Goal: Task Accomplishment & Management: Manage account settings

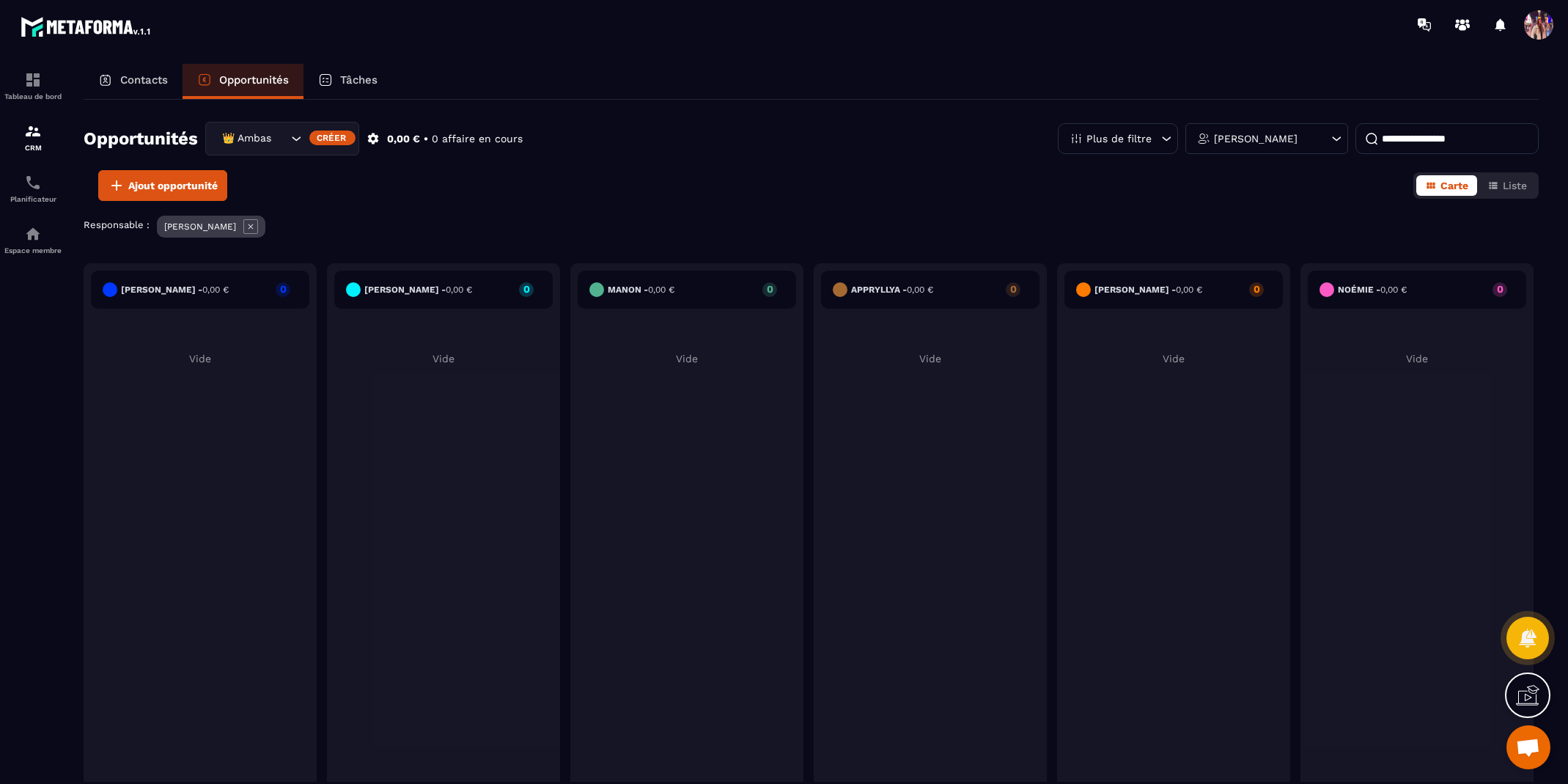
click at [244, 225] on icon at bounding box center [250, 226] width 15 height 15
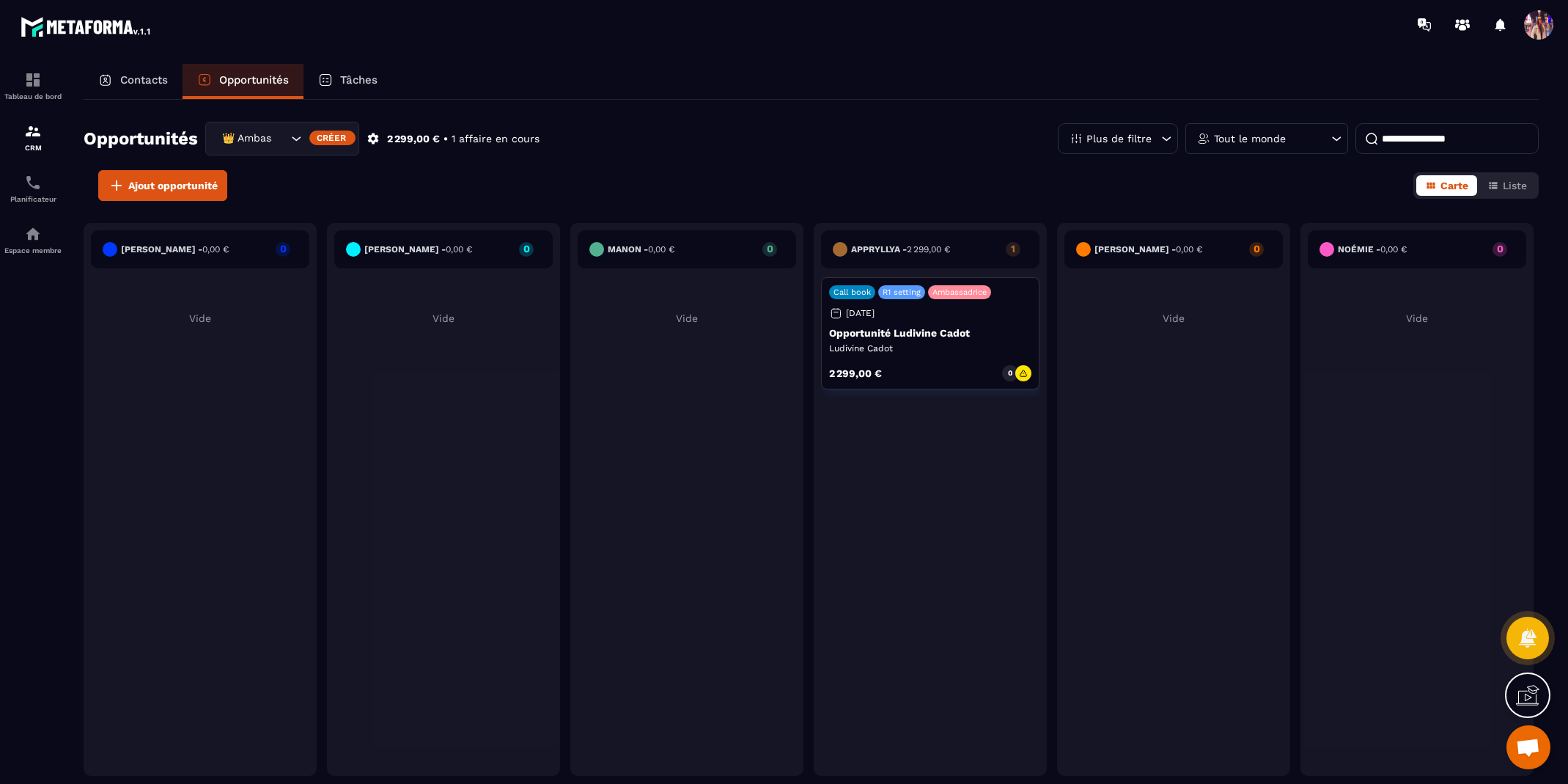
click at [281, 148] on div "👑 Ambassadrices" at bounding box center [282, 139] width 154 height 34
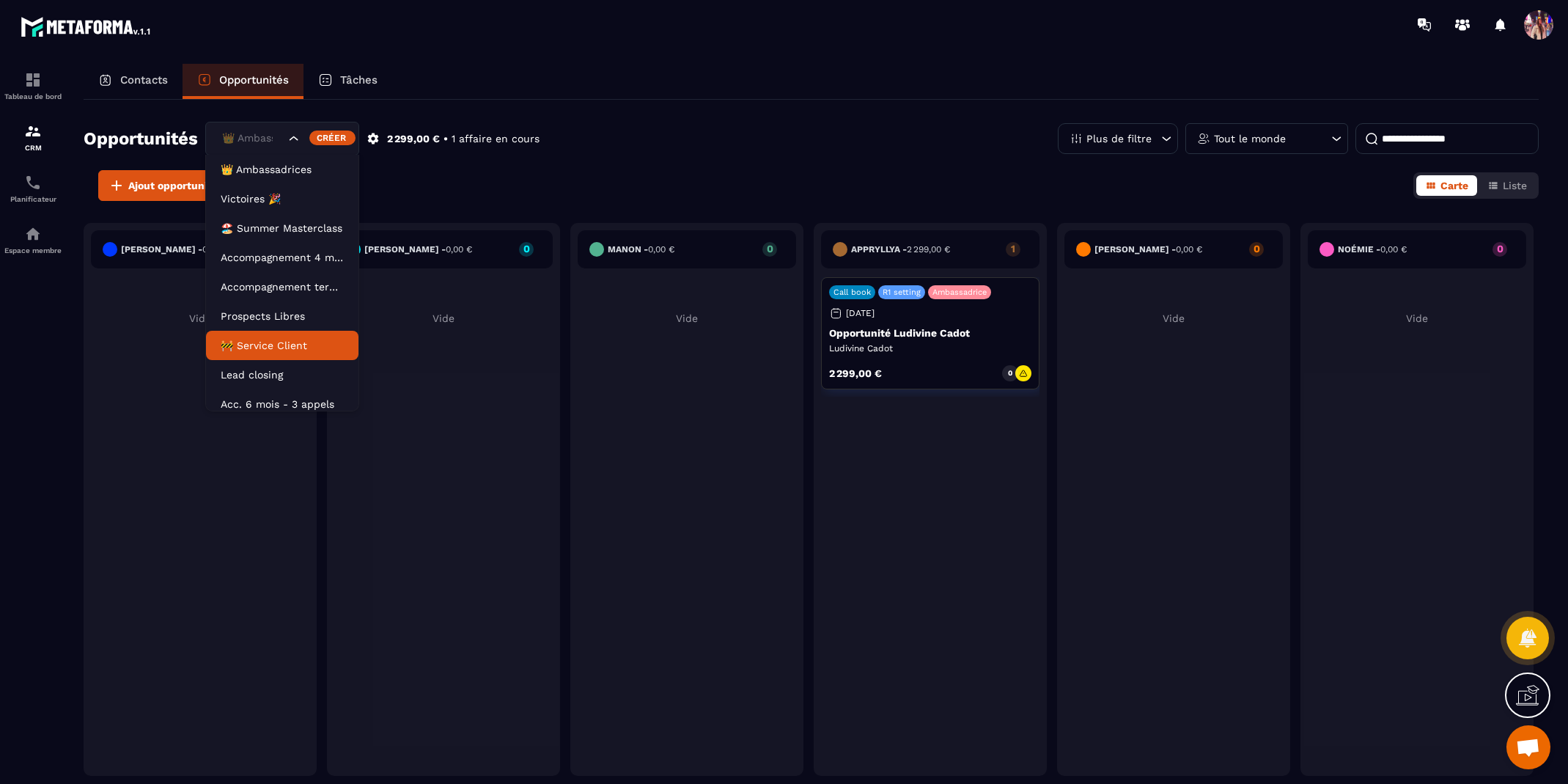
scroll to position [6, 0]
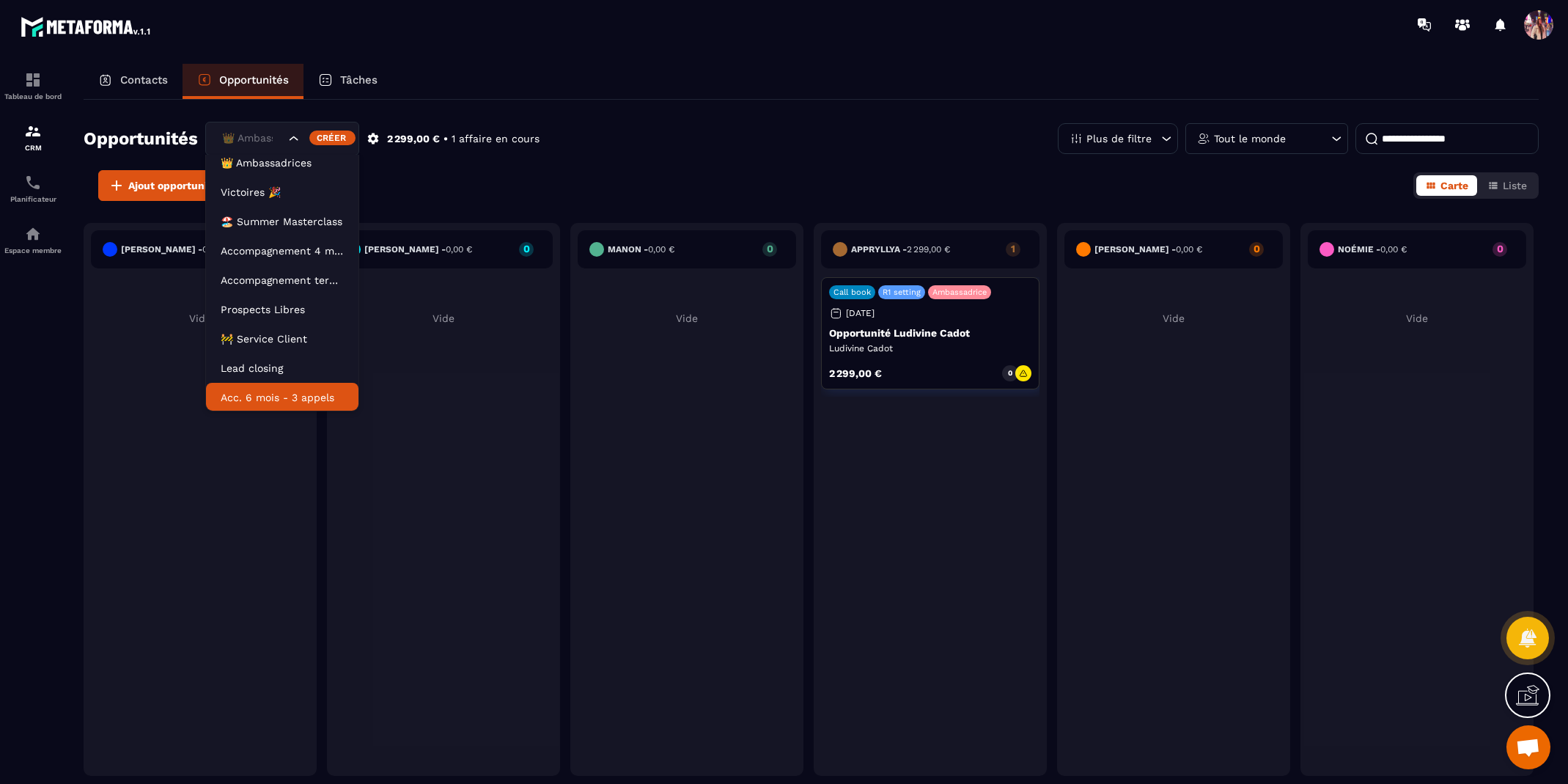
click at [274, 400] on p "Acc. 6 mois - 3 appels" at bounding box center [282, 397] width 123 height 15
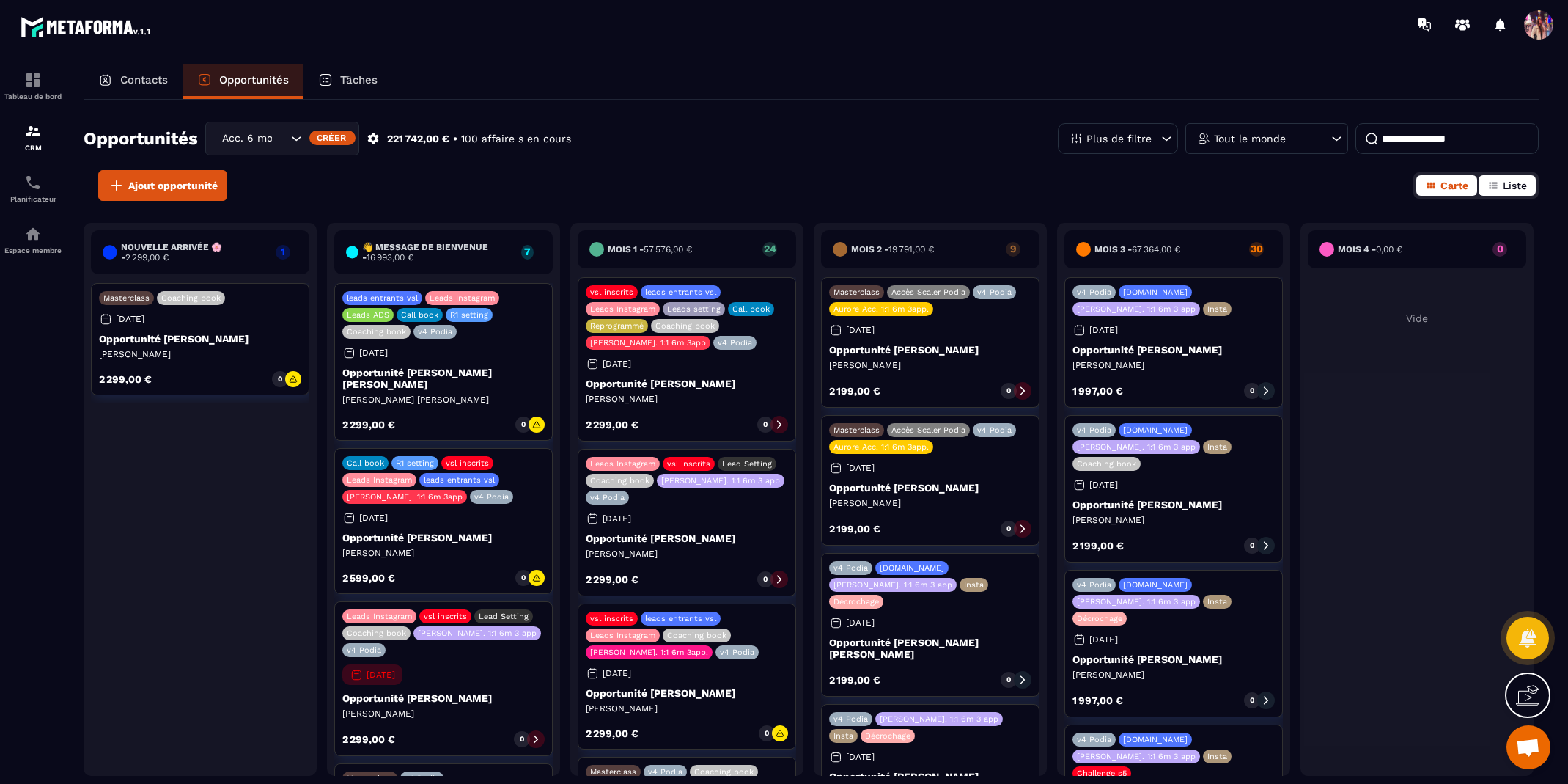
click at [1518, 182] on span "Liste" at bounding box center [1514, 185] width 24 height 11
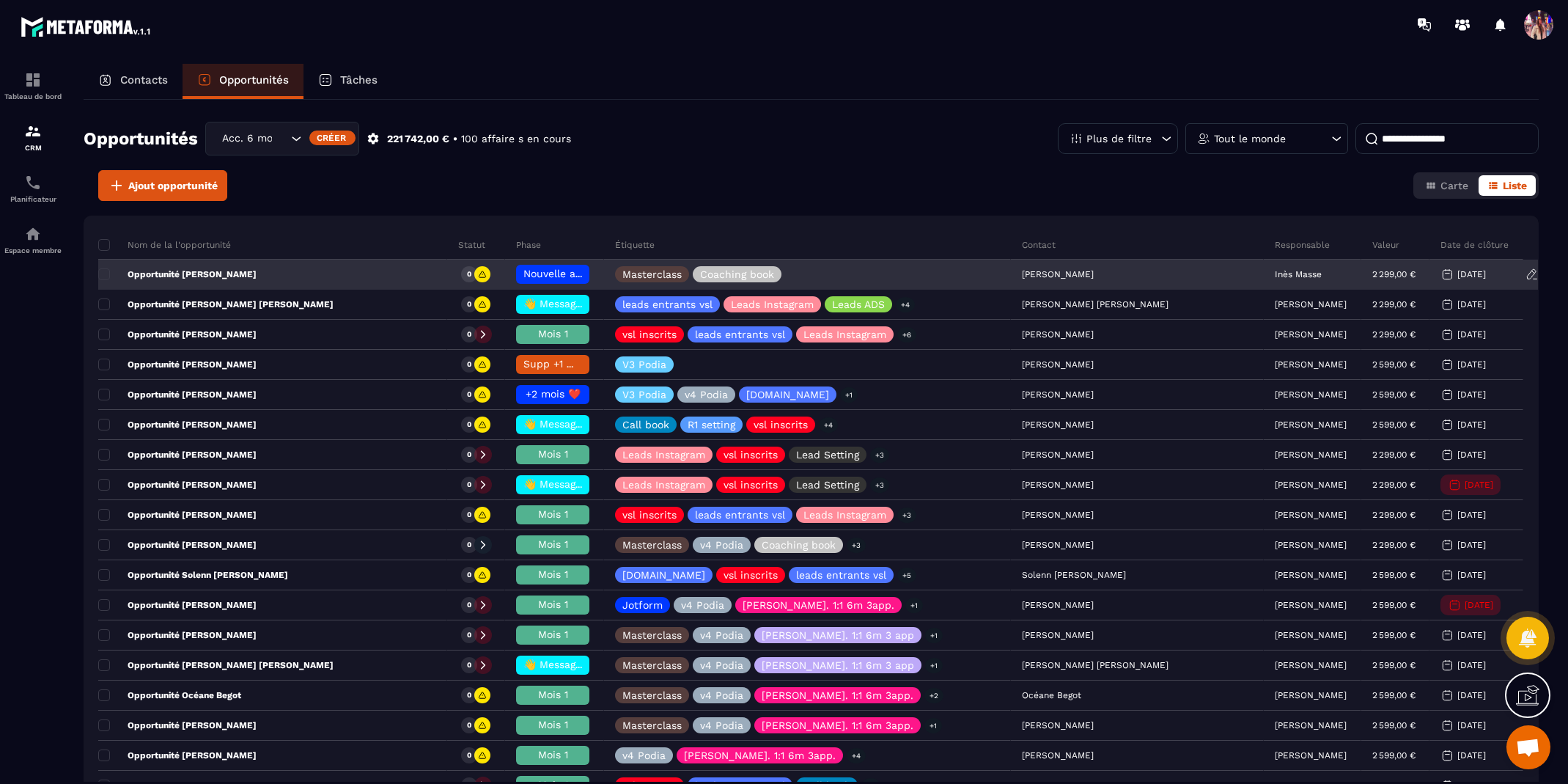
click at [1275, 273] on p "Inès Masse" at bounding box center [1298, 274] width 47 height 11
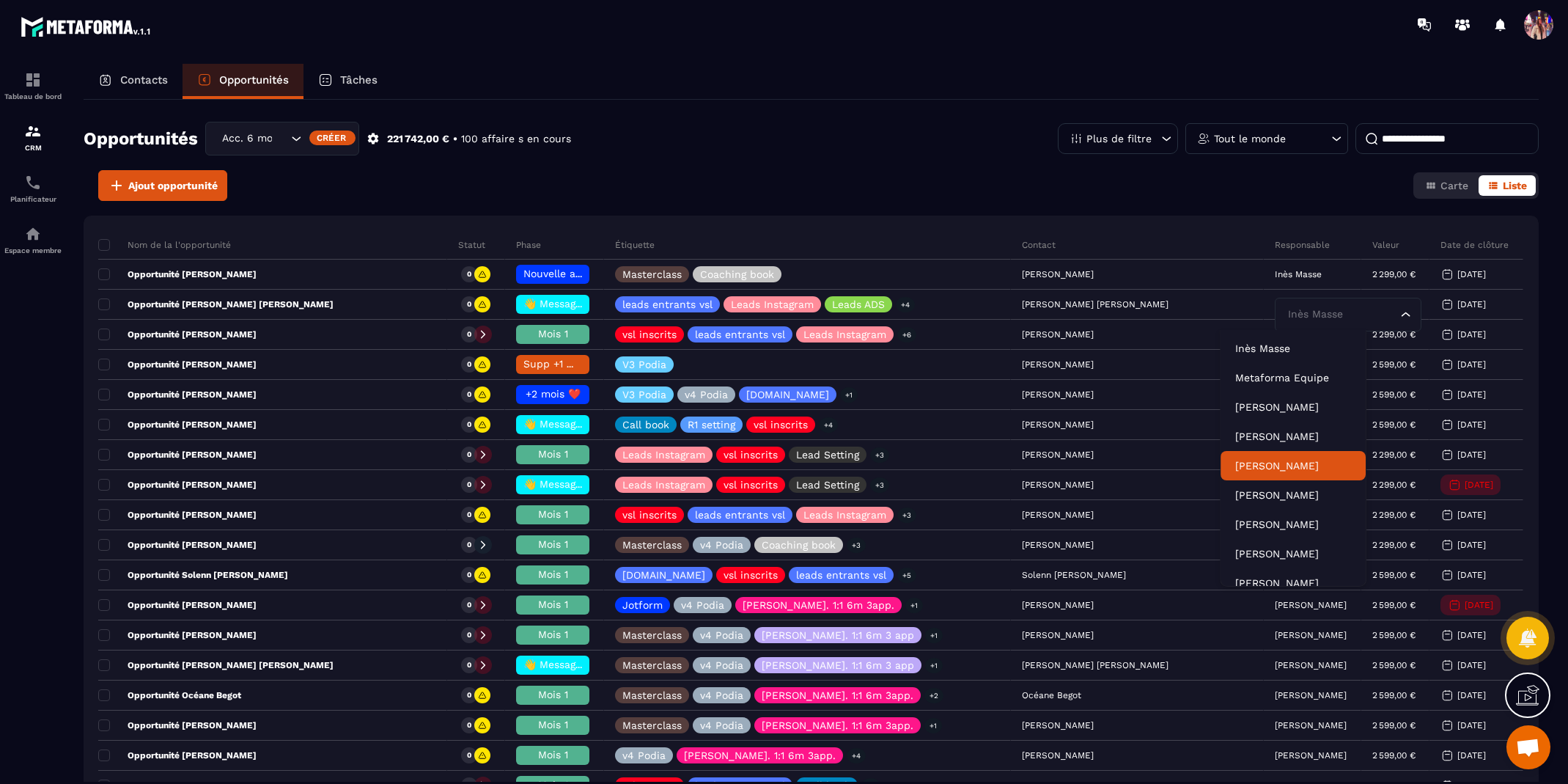
click at [1290, 467] on p "[PERSON_NAME]" at bounding box center [1292, 465] width 116 height 15
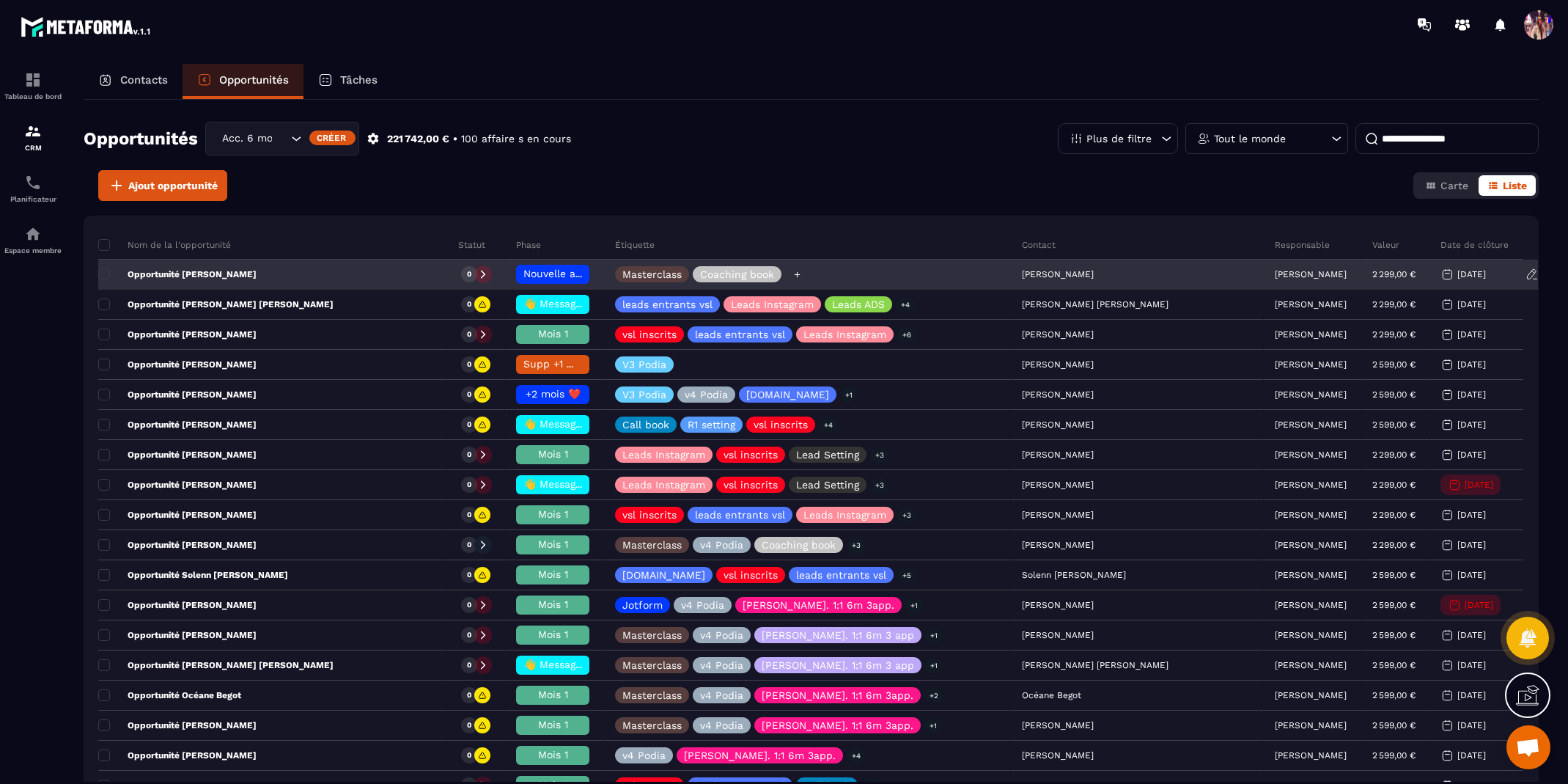
click at [802, 274] on icon at bounding box center [797, 274] width 10 height 10
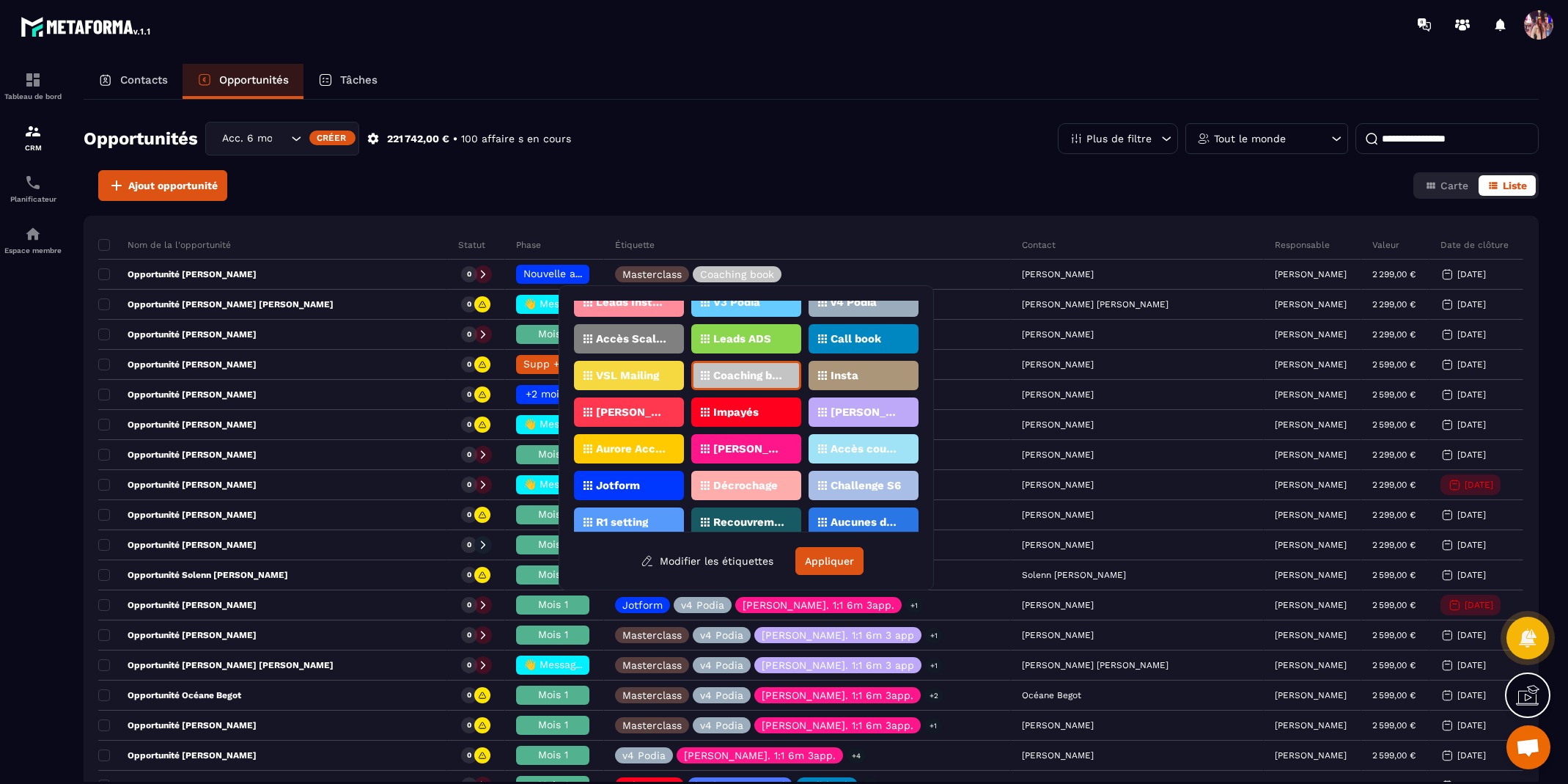
scroll to position [84, 0]
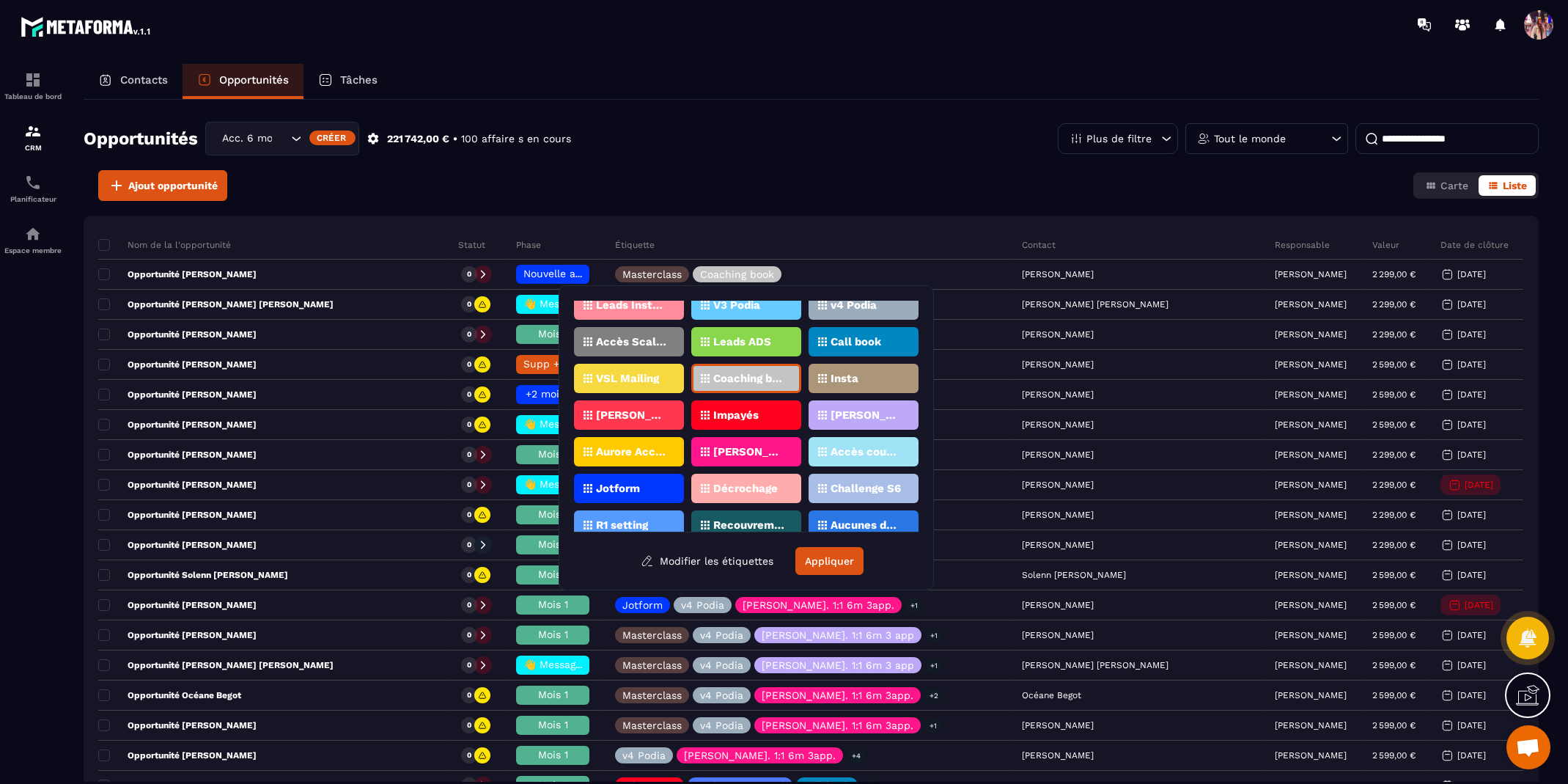
click at [653, 415] on p "[PERSON_NAME]. 1:1 6m 3app" at bounding box center [631, 415] width 71 height 11
click at [599, 415] on p "[PERSON_NAME]. 1:1 6m 3app" at bounding box center [631, 415] width 71 height 11
click at [638, 415] on p "[PERSON_NAME]. 1:1 6m 3app" at bounding box center [631, 415] width 71 height 11
click at [818, 567] on button "Appliquer" at bounding box center [829, 561] width 68 height 28
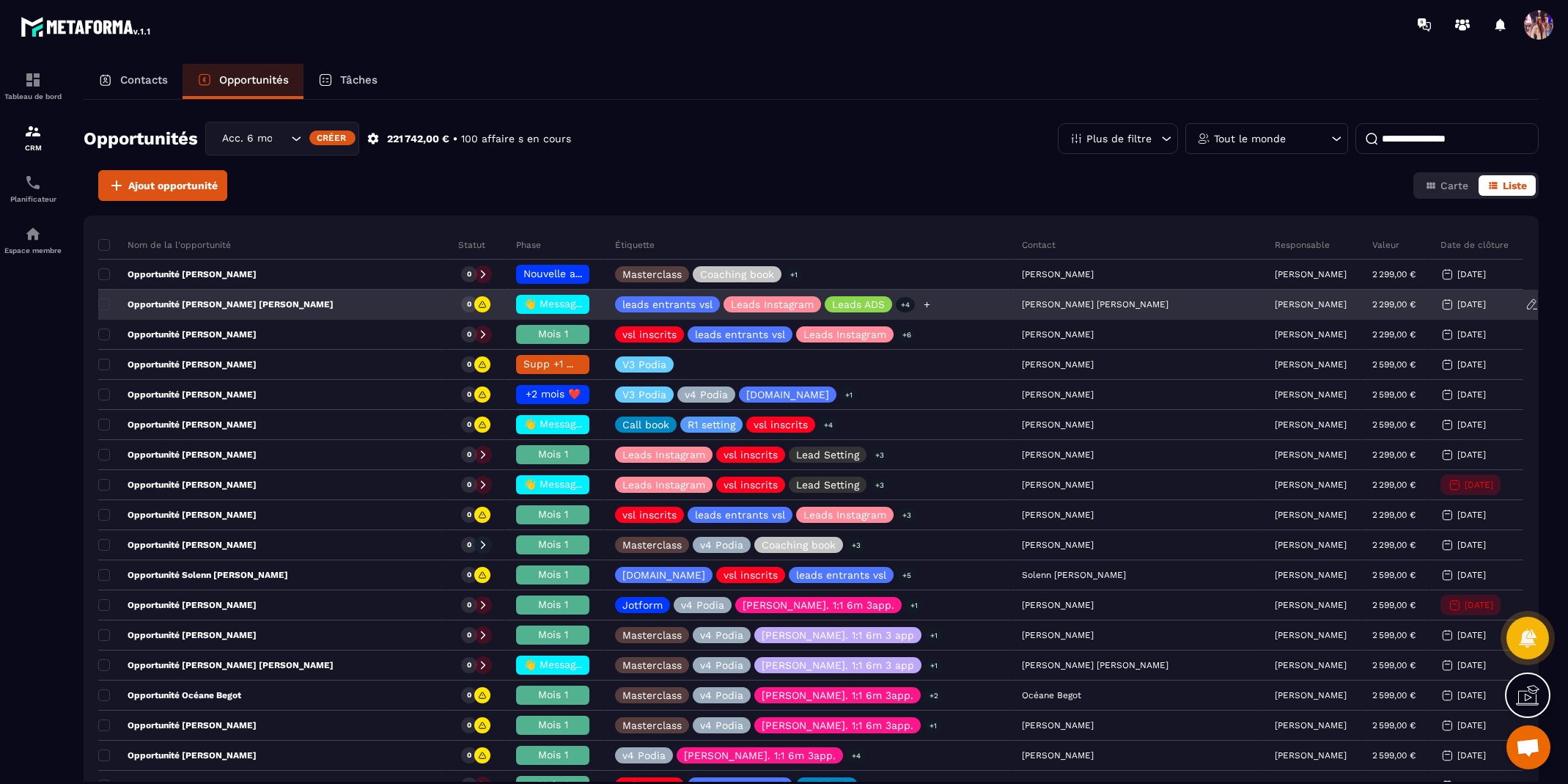
click at [930, 303] on icon at bounding box center [926, 304] width 6 height 6
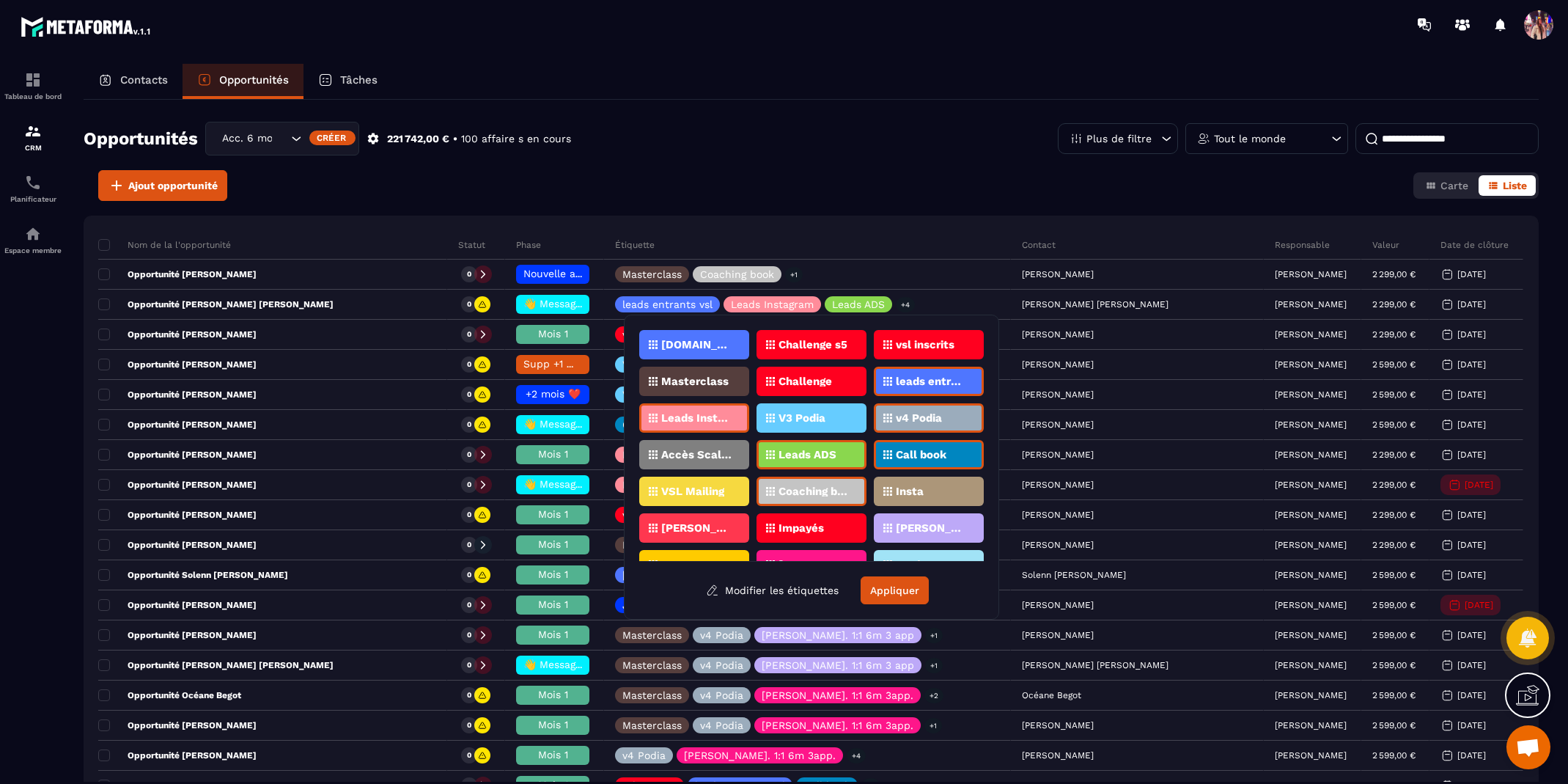
click at [1011, 126] on div "Opportunités Acc. 6 mois - 3 appels Créer 221 742,00 € • 100 affaire s en cours…" at bounding box center [811, 146] width 1455 height 49
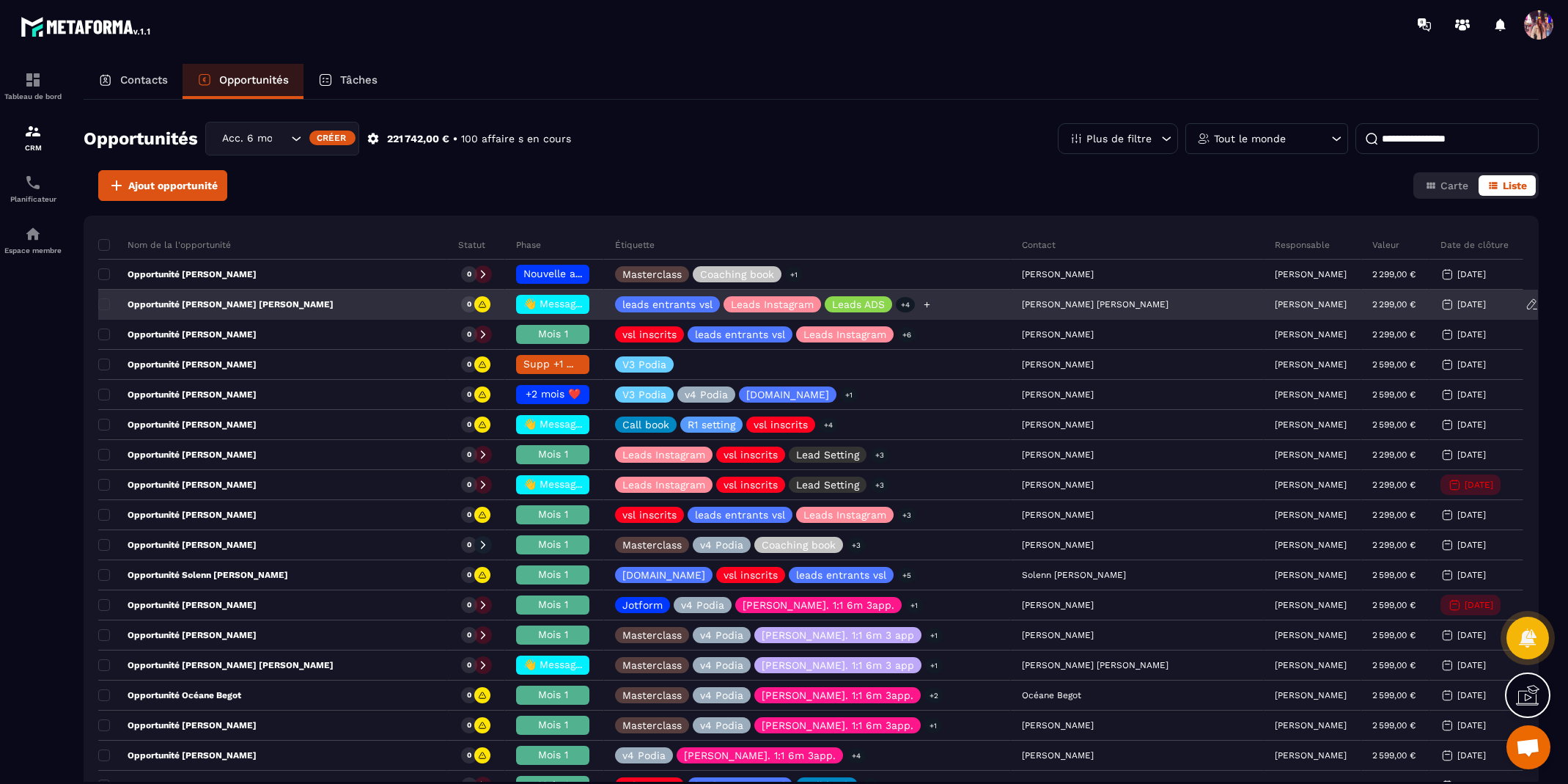
click at [930, 303] on icon at bounding box center [926, 304] width 6 height 6
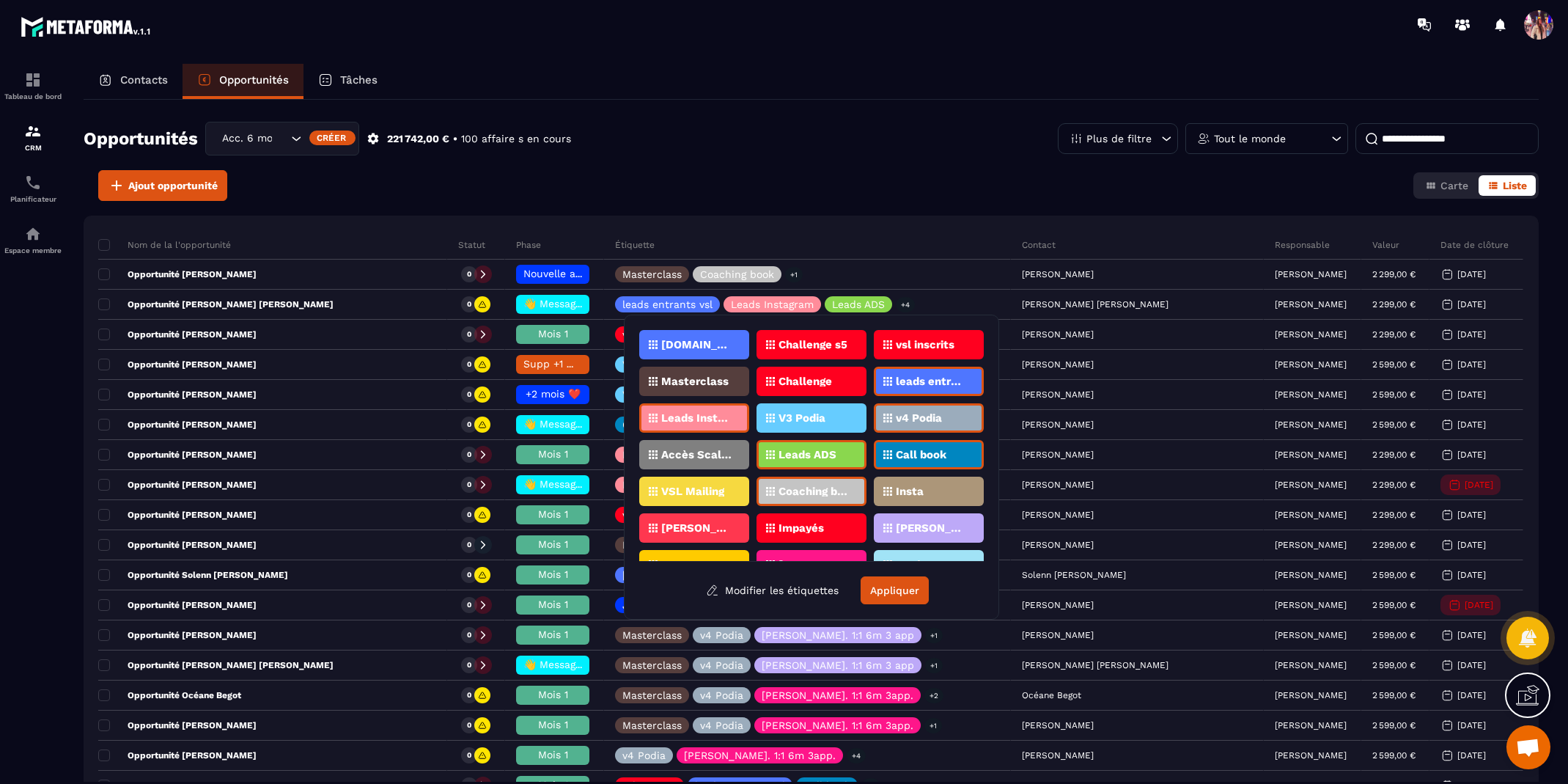
click at [688, 522] on p "[PERSON_NAME]. 1:1 6m 3app" at bounding box center [696, 528] width 71 height 11
click at [895, 582] on button "Appliquer" at bounding box center [894, 590] width 68 height 28
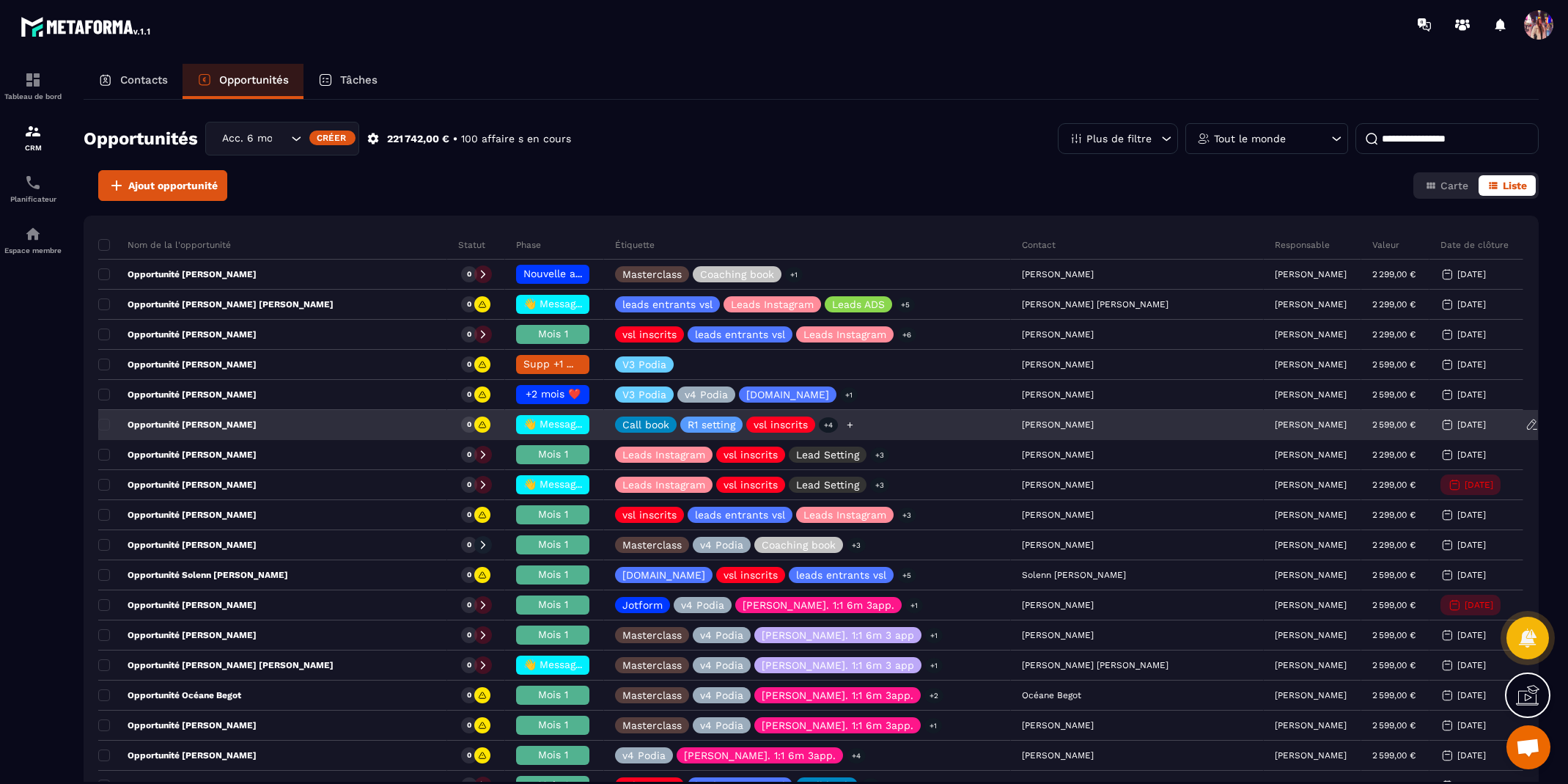
click at [853, 422] on icon at bounding box center [849, 424] width 6 height 6
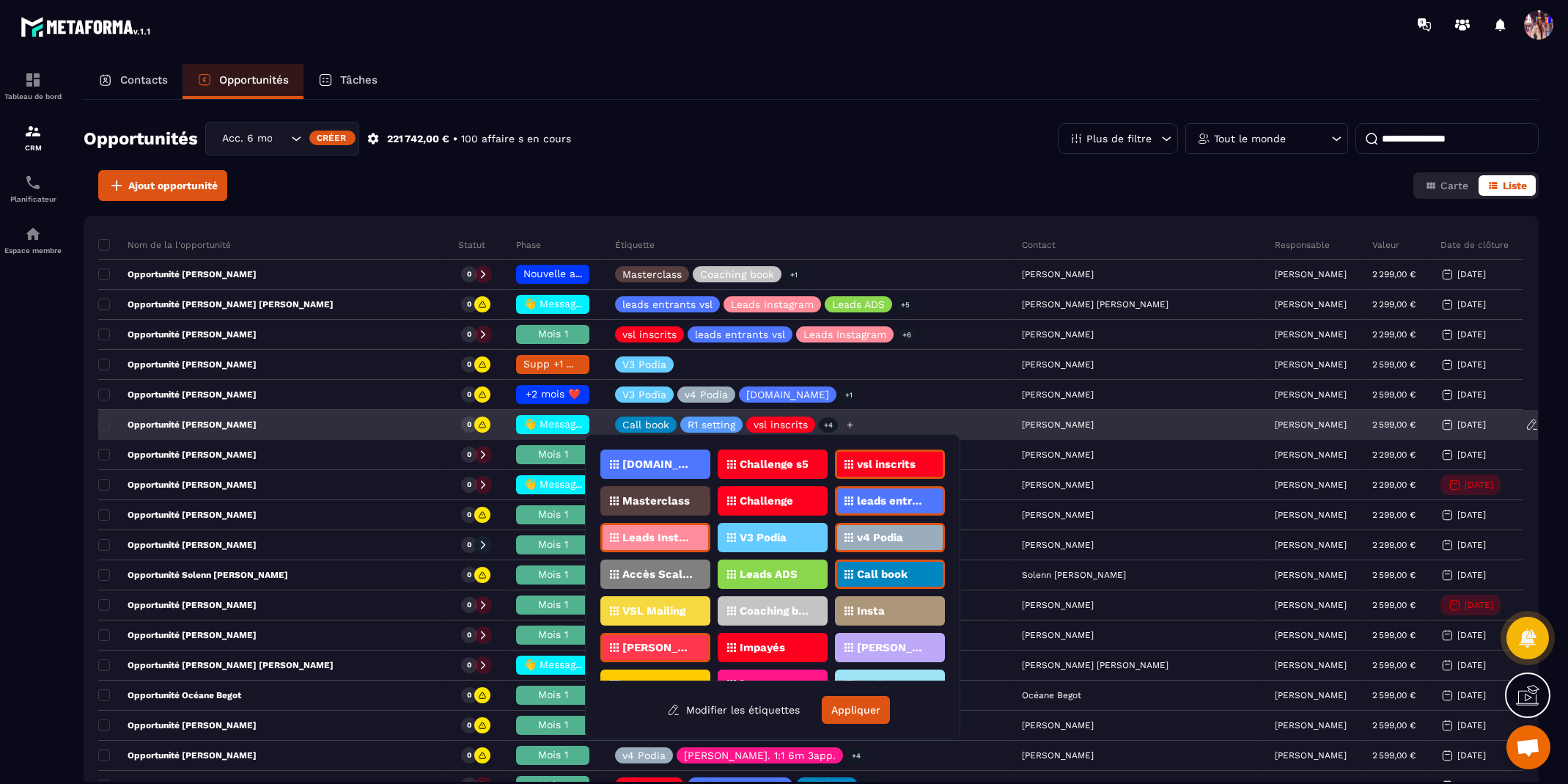
click at [853, 422] on icon at bounding box center [849, 424] width 6 height 6
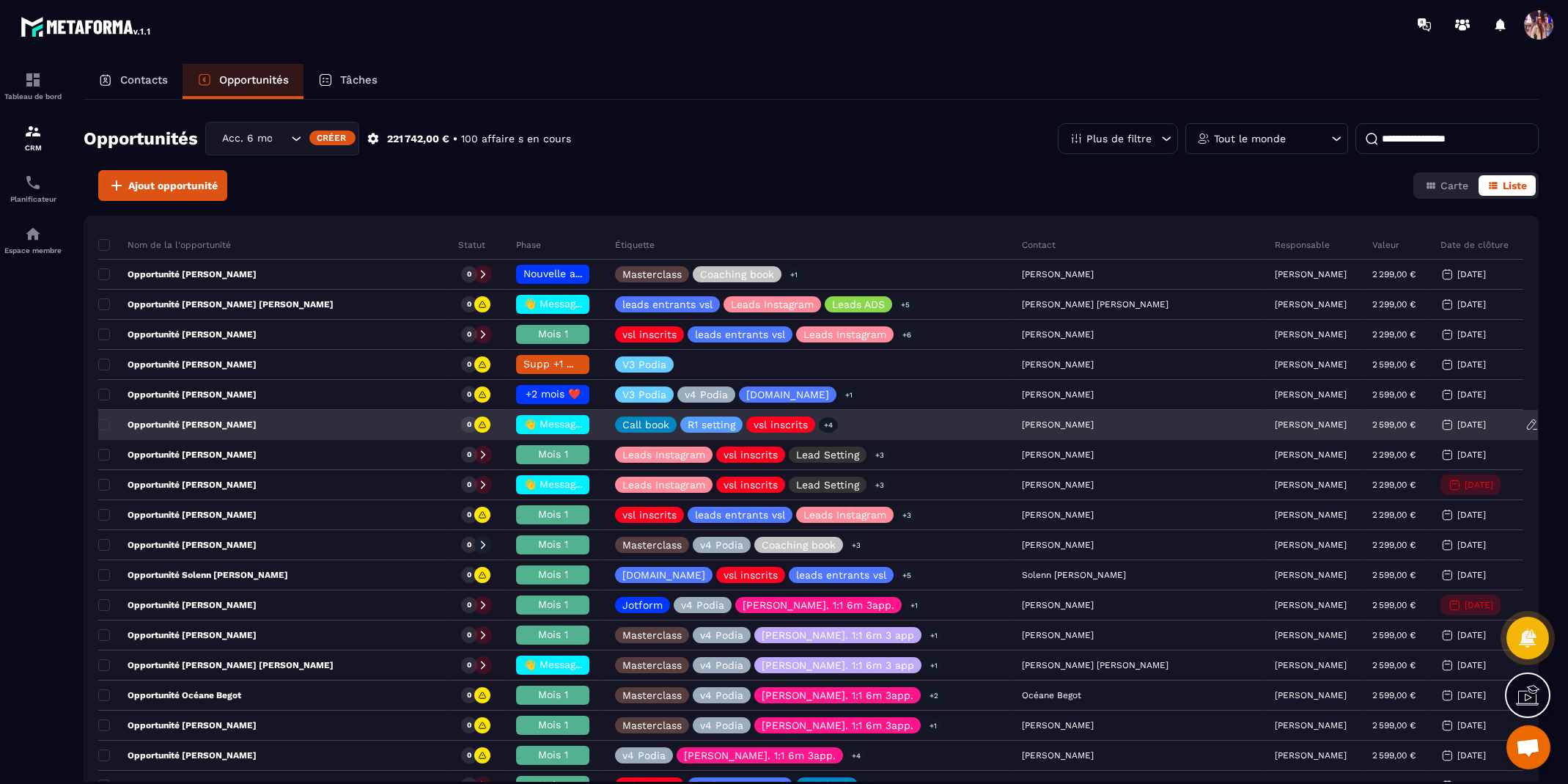
click at [406, 419] on div "Opportunité [PERSON_NAME]" at bounding box center [272, 424] width 349 height 29
